Goal: Task Accomplishment & Management: Manage account settings

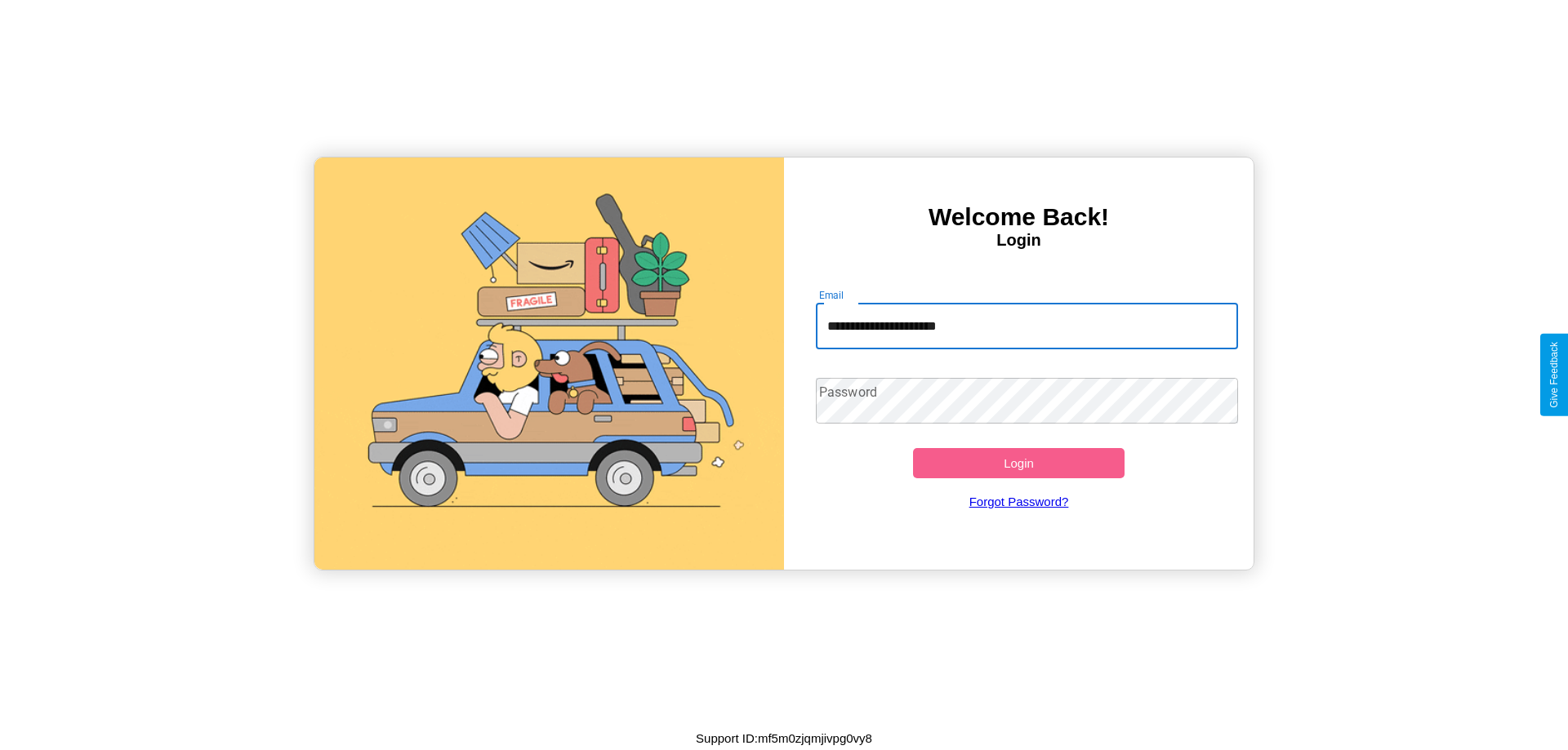
type input "**********"
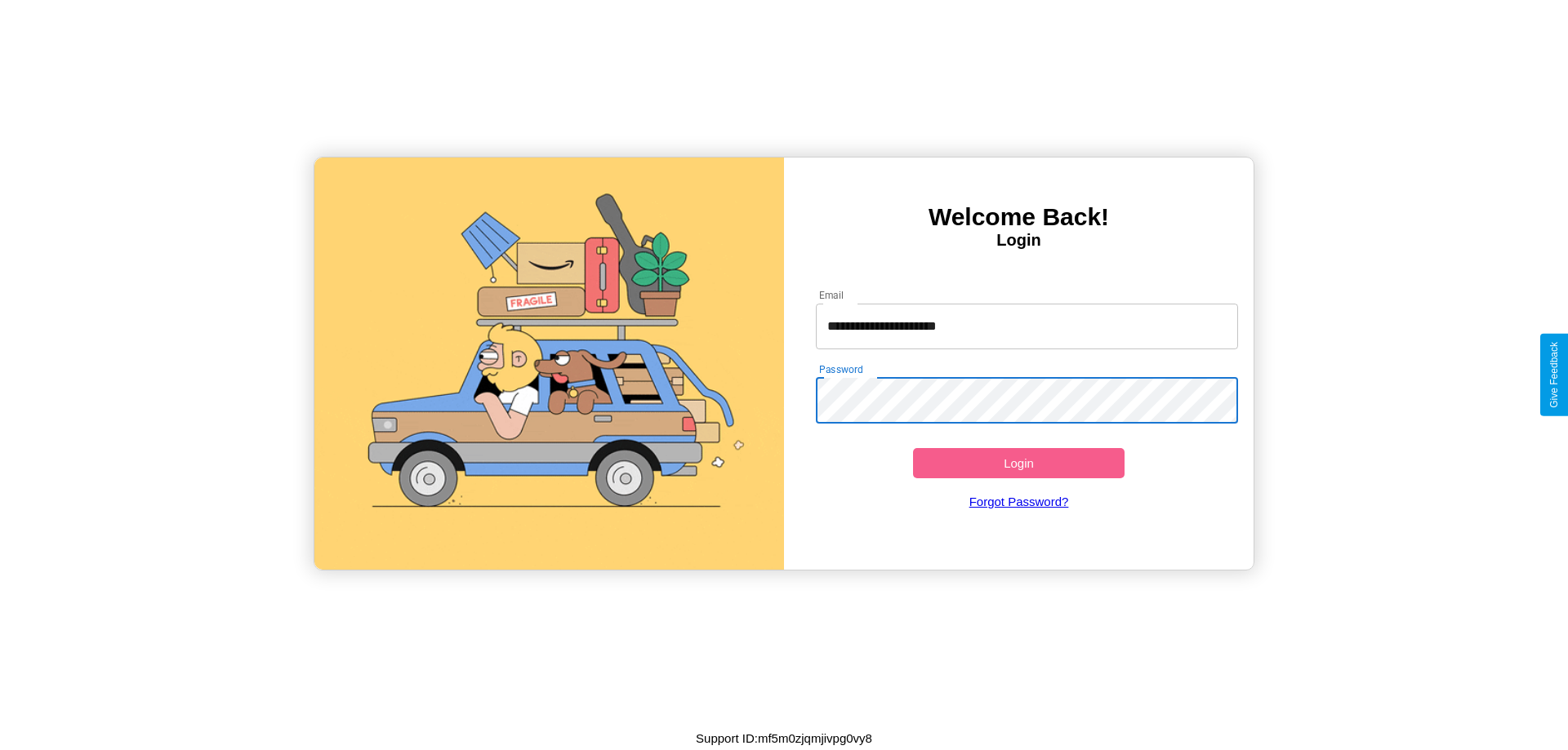
click at [1019, 463] on button "Login" at bounding box center [1019, 462] width 211 height 30
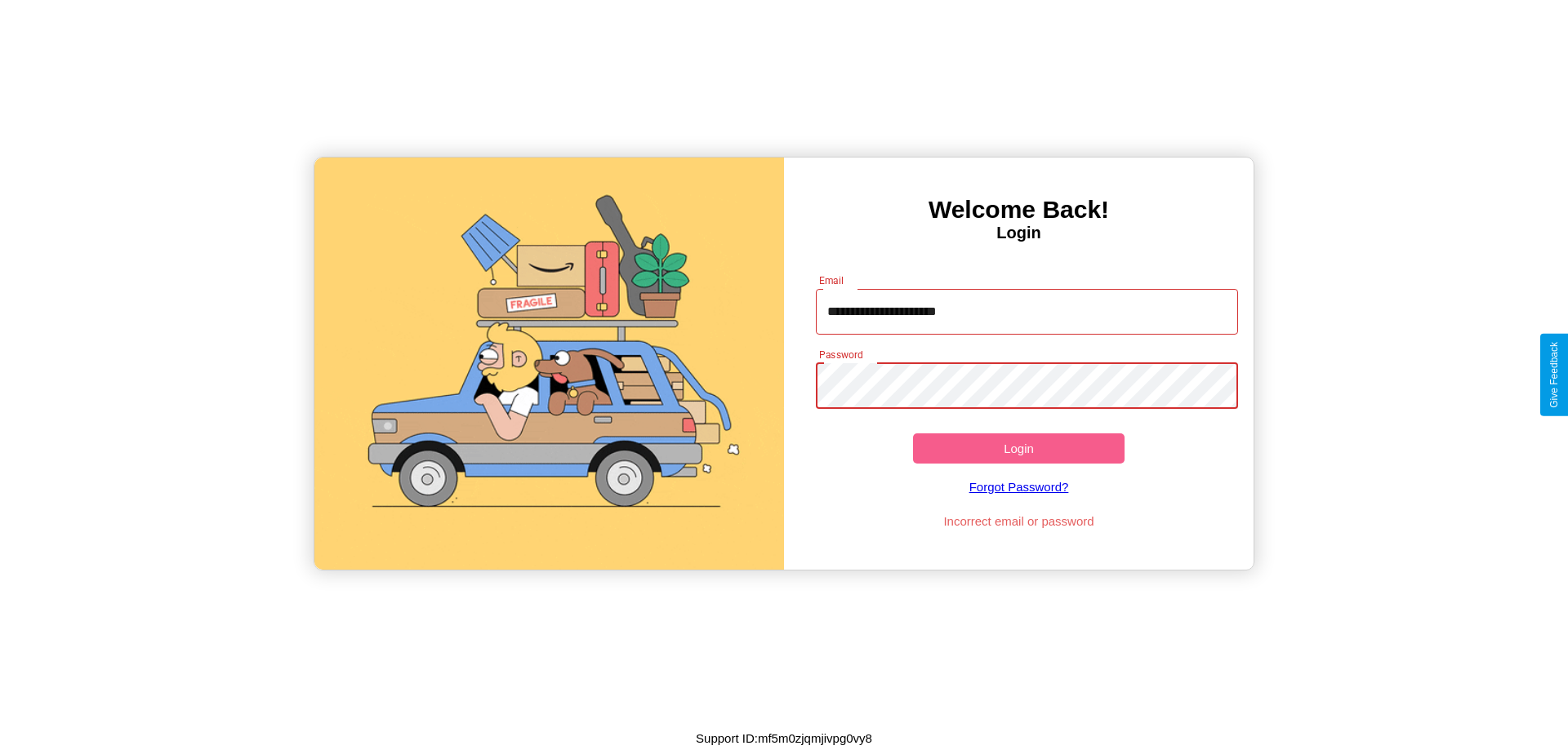
click at [1019, 448] on button "Login" at bounding box center [1019, 448] width 211 height 30
